Goal: Use online tool/utility: Utilize a website feature to perform a specific function

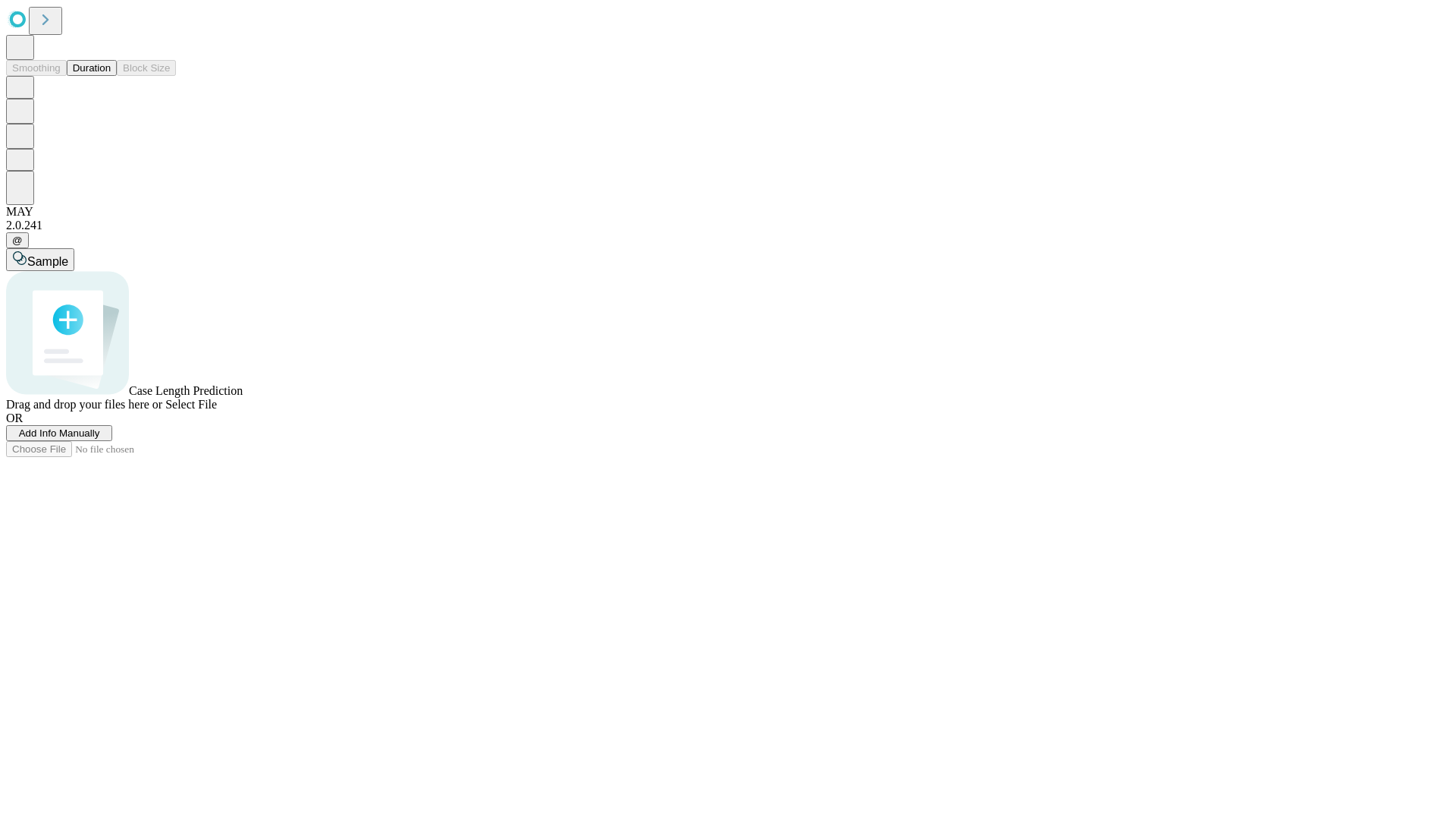
click at [217, 410] on span "Select File" at bounding box center [191, 404] width 52 height 13
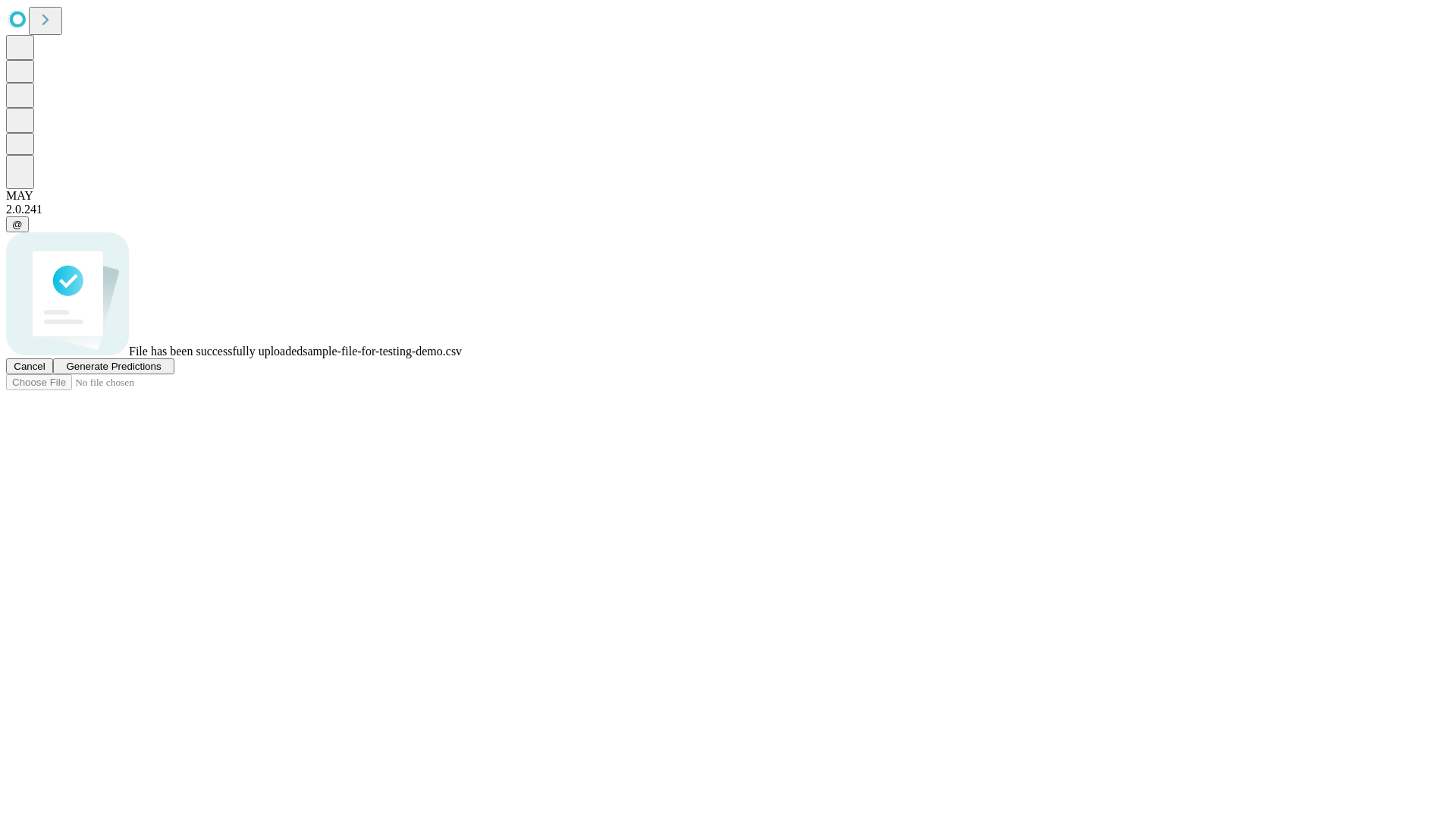
click at [161, 372] on span "Generate Predictions" at bounding box center [114, 365] width 95 height 11
